Goal: Task Accomplishment & Management: Manage account settings

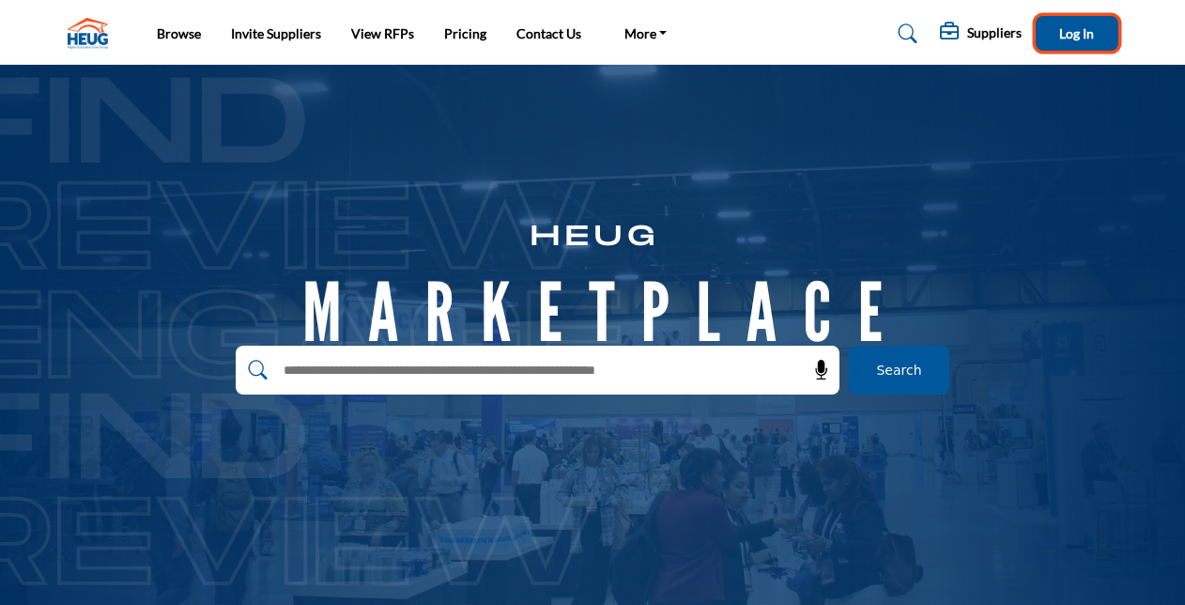
click at [1077, 27] on span "Log In" at bounding box center [1076, 33] width 35 height 16
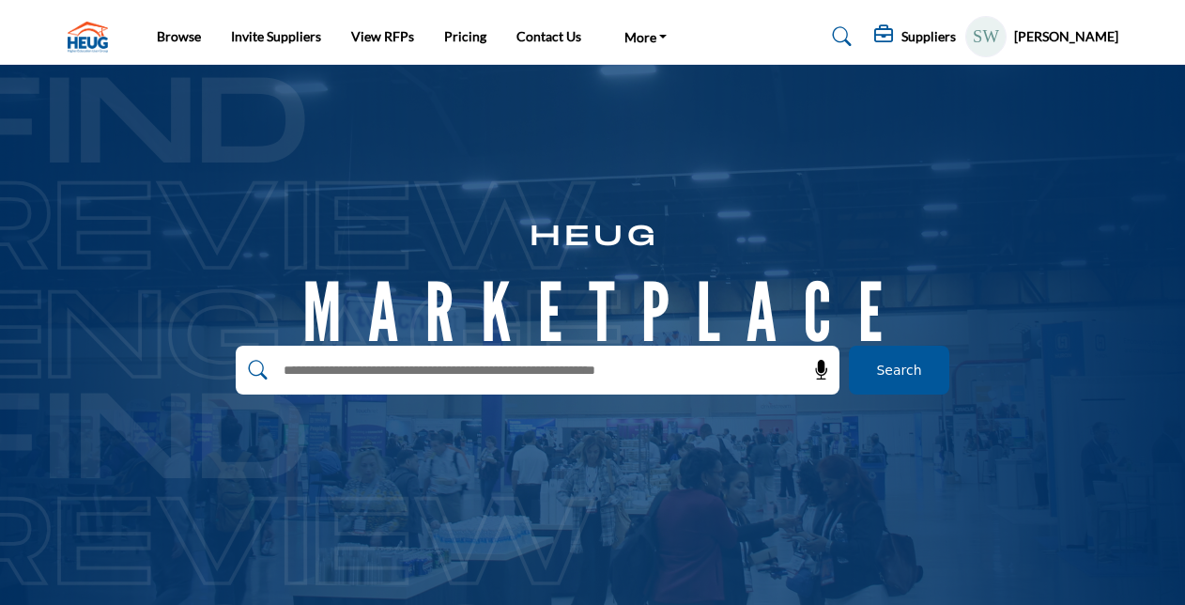
click at [1007, 28] on profile-featured-1aaf4fed-6e94-4a72-a6af-e6a9c385bbe5 "Show hide supplier dropdown" at bounding box center [985, 36] width 41 height 41
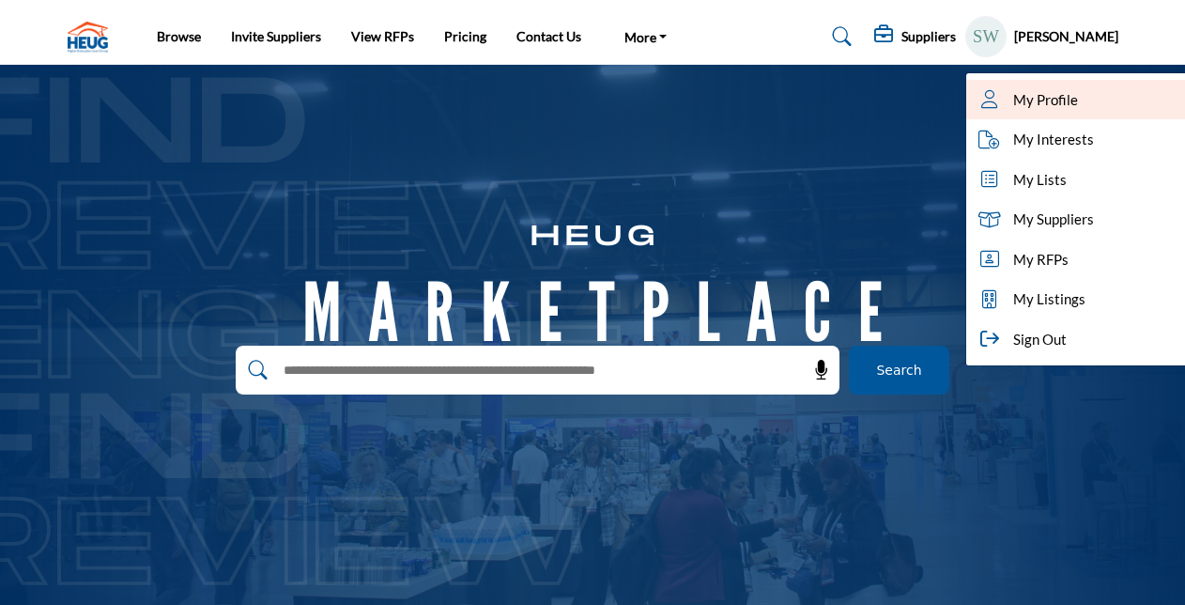
click at [1033, 108] on span "My Profile" at bounding box center [1045, 100] width 65 height 22
